Goal: Task Accomplishment & Management: Manage account settings

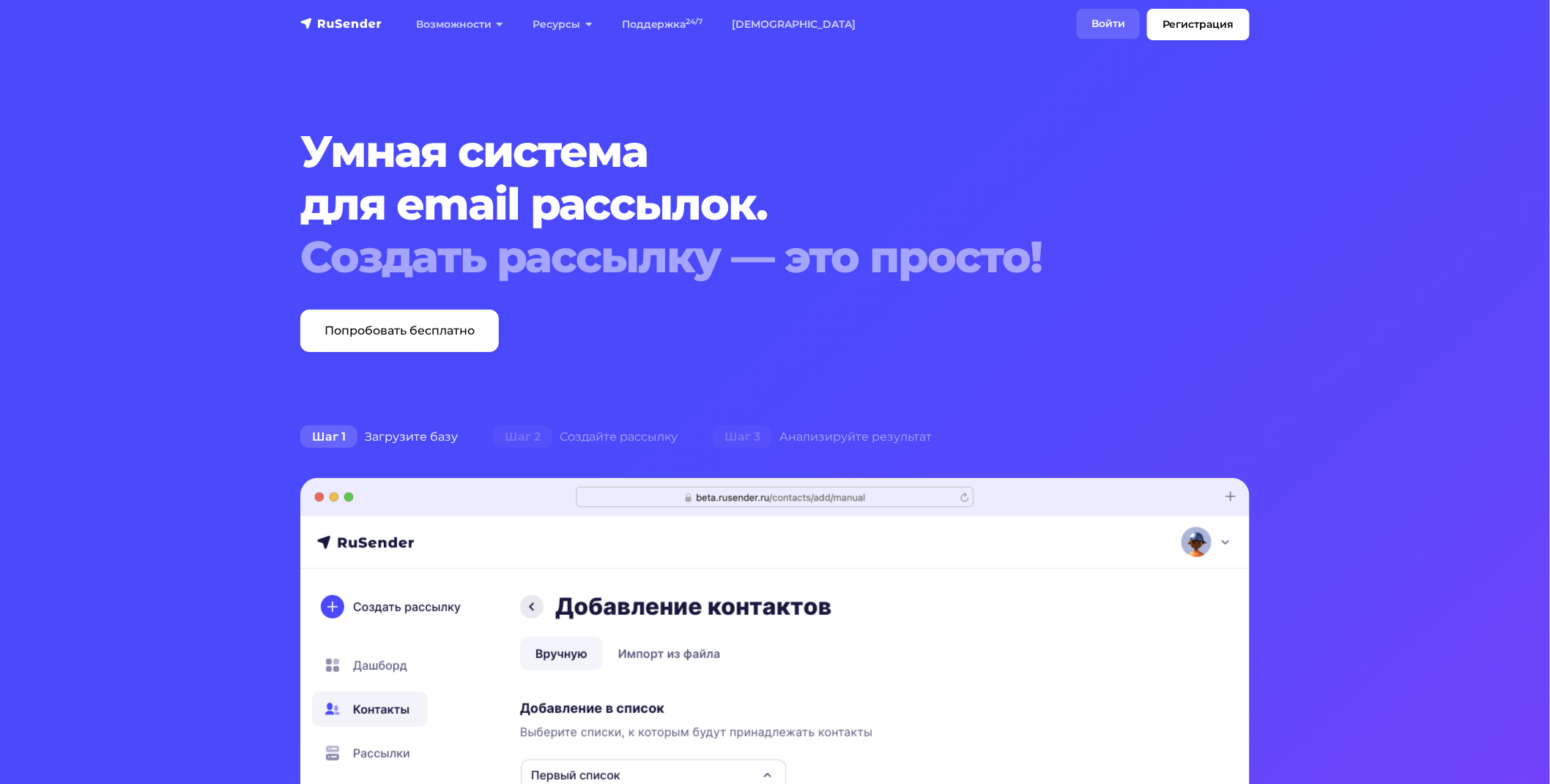
click at [1103, 27] on link "Войти" at bounding box center [1108, 24] width 63 height 30
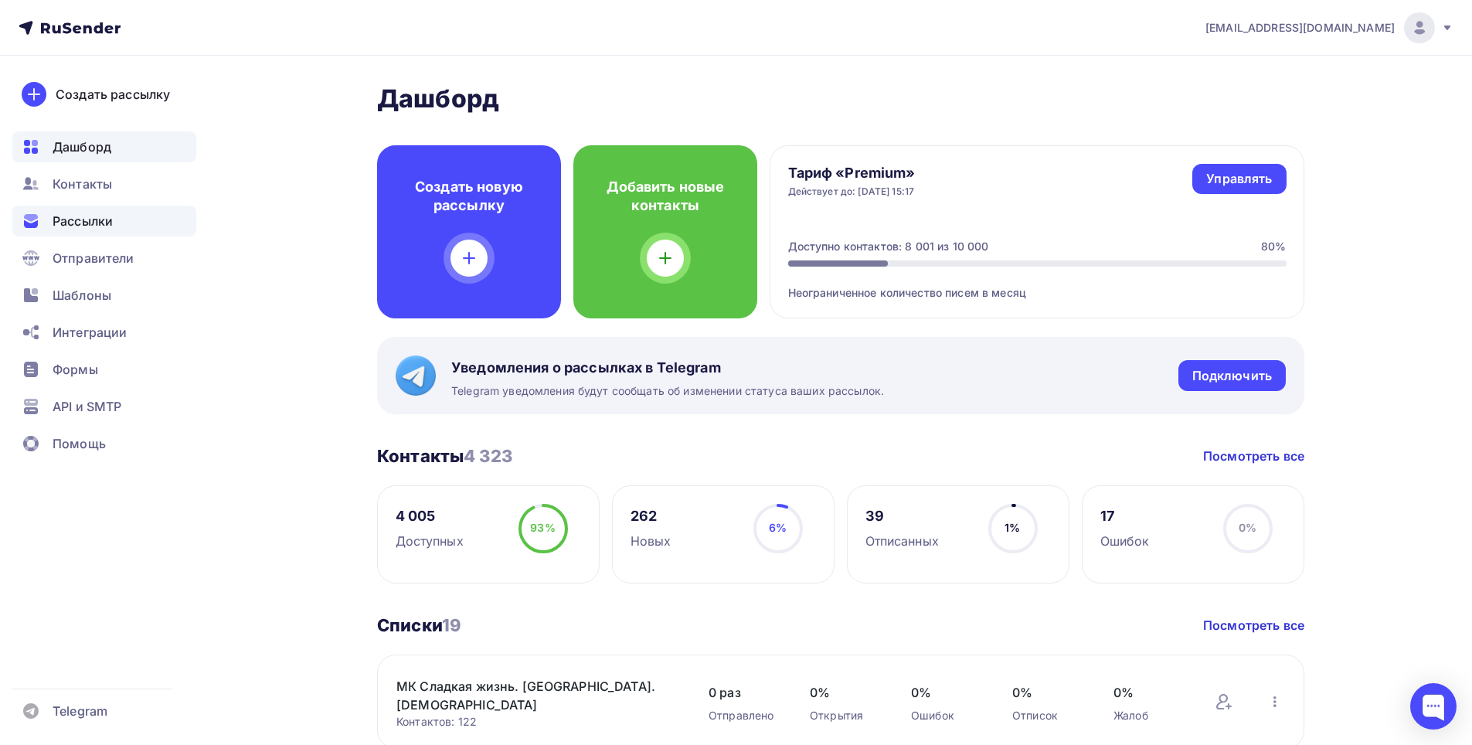
click at [45, 228] on div "Рассылки" at bounding box center [104, 220] width 184 height 31
